Goal: Task Accomplishment & Management: Use online tool/utility

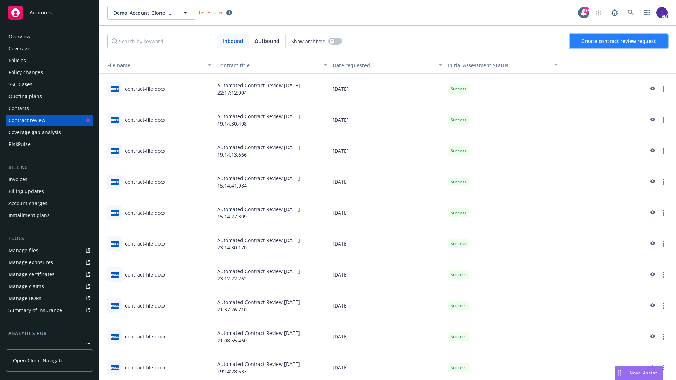
click at [619, 41] on span "Create contract review request" at bounding box center [618, 41] width 75 height 7
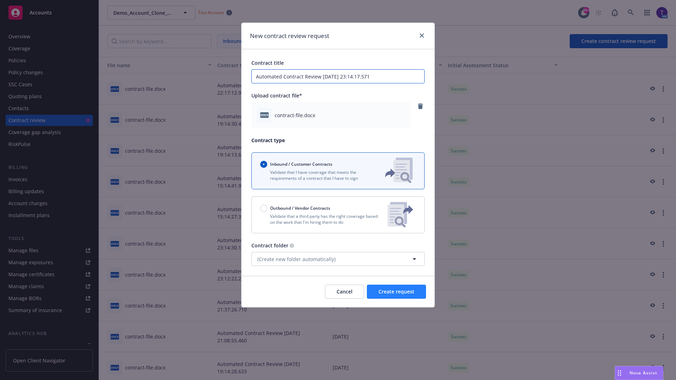
type input "Automated Contract Review [DATE] 23:14:17.571"
click at [396, 292] on span "Create request" at bounding box center [396, 291] width 36 height 7
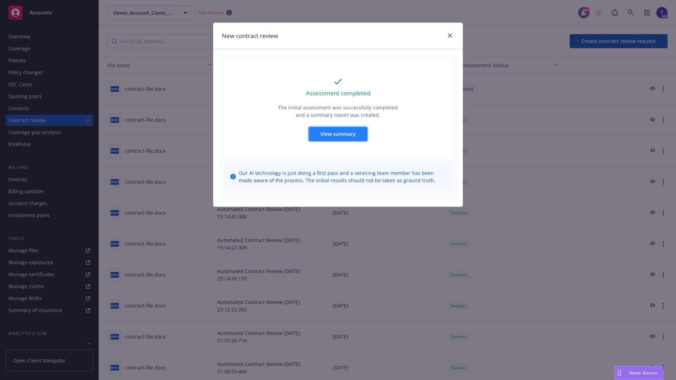
click at [337, 134] on span "View summary" at bounding box center [337, 134] width 35 height 7
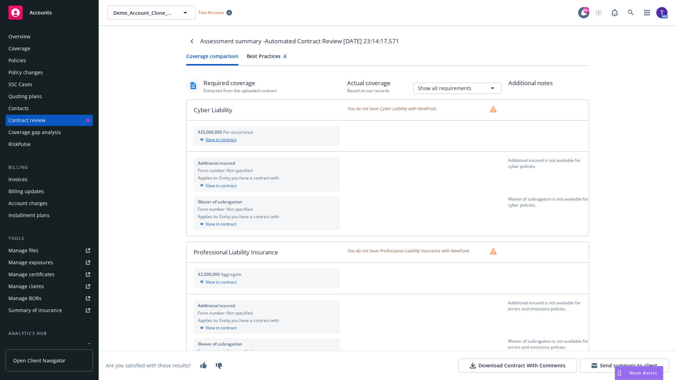
click at [266, 140] on div "View in contract" at bounding box center [267, 140] width 138 height 6
